Goal: Task Accomplishment & Management: Use online tool/utility

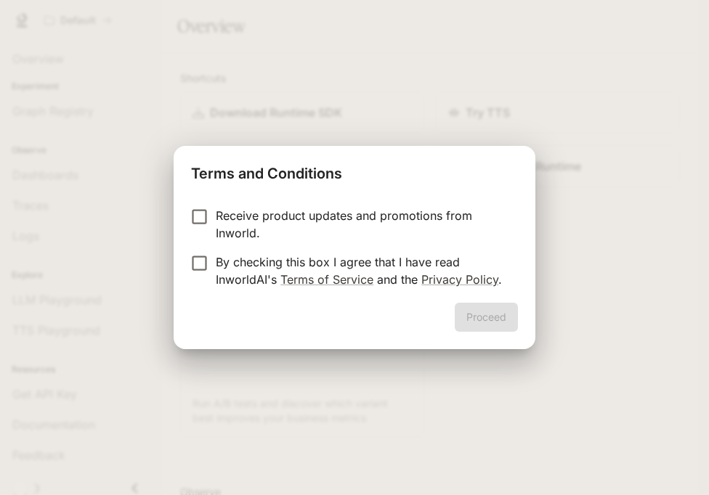
click at [394, 259] on p "By checking this box I agree that I have read InworldAI's Terms of Service and …" at bounding box center [361, 270] width 291 height 35
click at [476, 316] on button "Proceed" at bounding box center [486, 317] width 63 height 29
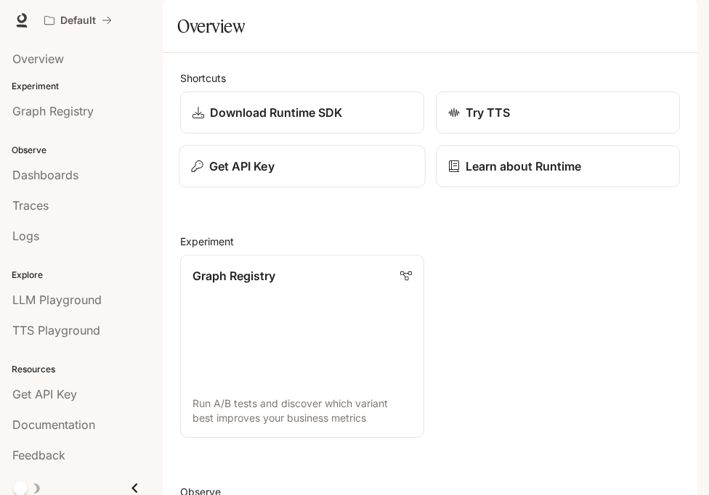
click at [243, 175] on p "Get API Key" at bounding box center [241, 166] width 65 height 17
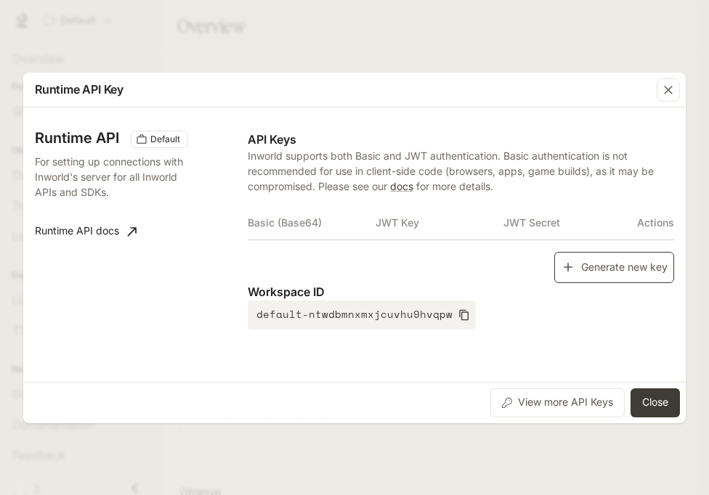
click at [569, 277] on button "Generate new key" at bounding box center [614, 267] width 120 height 31
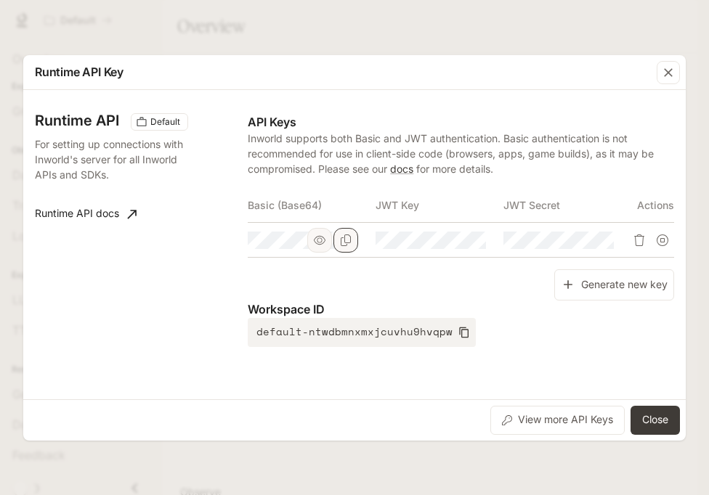
click at [351, 245] on icon "Copy Basic (Base64)" at bounding box center [346, 241] width 12 height 12
click at [658, 422] on button "Close" at bounding box center [654, 420] width 49 height 29
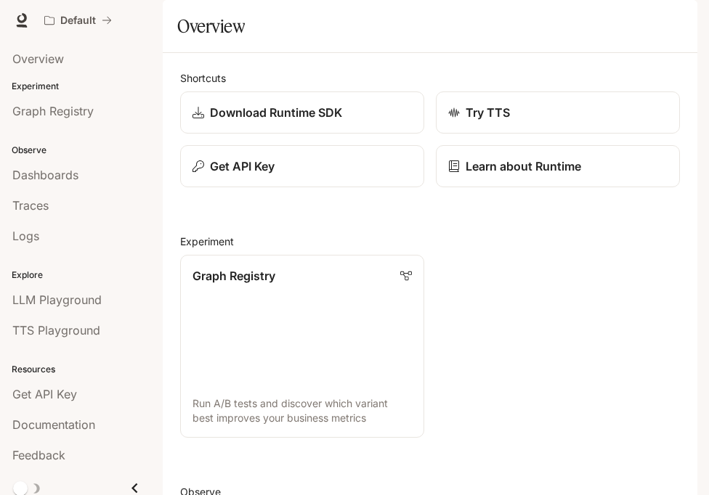
click at [672, 31] on button "button" at bounding box center [676, 20] width 29 height 29
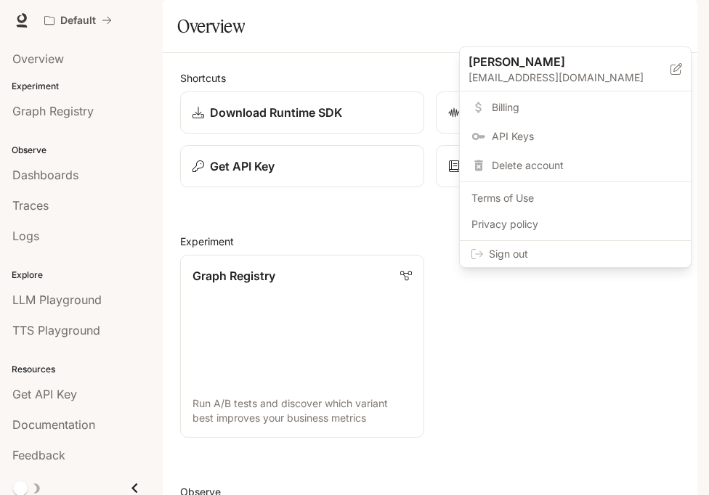
click at [639, 248] on span "Sign out" at bounding box center [584, 254] width 190 height 15
